Goal: Check status: Check status

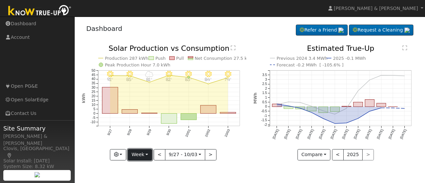
click at [150, 152] on button "Week" at bounding box center [140, 154] width 24 height 11
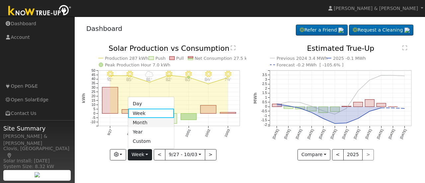
click at [140, 120] on link "Month" at bounding box center [151, 122] width 46 height 9
type input "[DATE]"
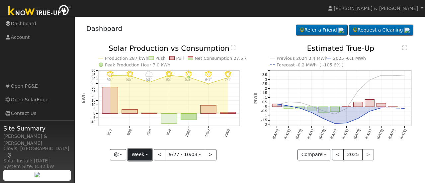
click at [149, 155] on button "Week" at bounding box center [140, 154] width 24 height 11
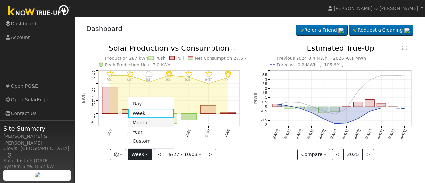
click at [144, 122] on link "Month" at bounding box center [151, 122] width 46 height 9
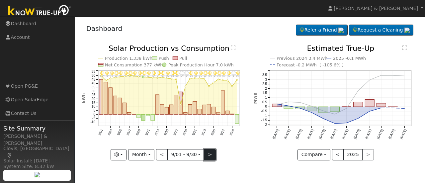
click at [210, 154] on button ">" at bounding box center [210, 154] width 12 height 11
type input "[DATE]"
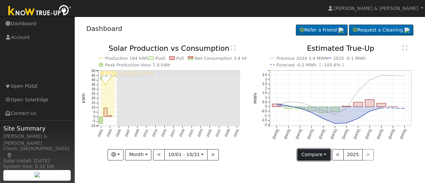
click at [324, 157] on button "Compare" at bounding box center [313, 154] width 33 height 11
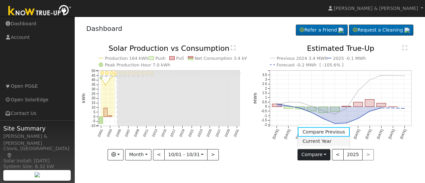
click at [316, 141] on link "Current Year" at bounding box center [324, 140] width 52 height 9
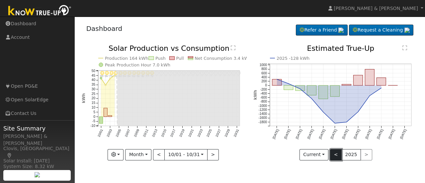
click at [335, 155] on button "<" at bounding box center [336, 154] width 12 height 11
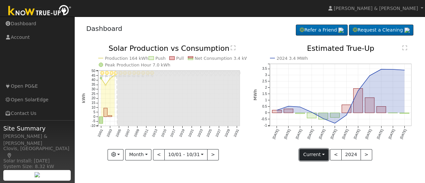
click at [313, 156] on button "Current" at bounding box center [313, 154] width 29 height 11
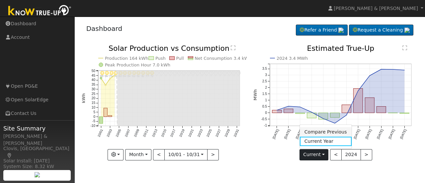
click at [317, 132] on link "Compare Previous" at bounding box center [326, 131] width 52 height 9
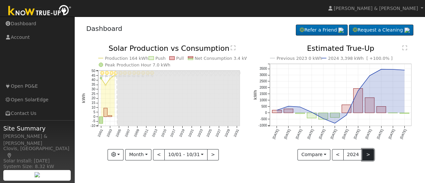
click at [364, 151] on button ">" at bounding box center [368, 154] width 12 height 11
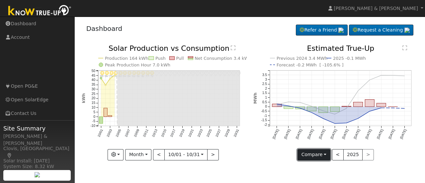
click at [325, 154] on button "Compare" at bounding box center [313, 154] width 33 height 11
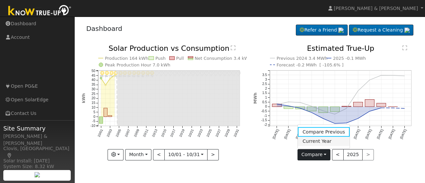
click at [317, 141] on link "Current Year" at bounding box center [324, 140] width 52 height 9
